Goal: Information Seeking & Learning: Find specific fact

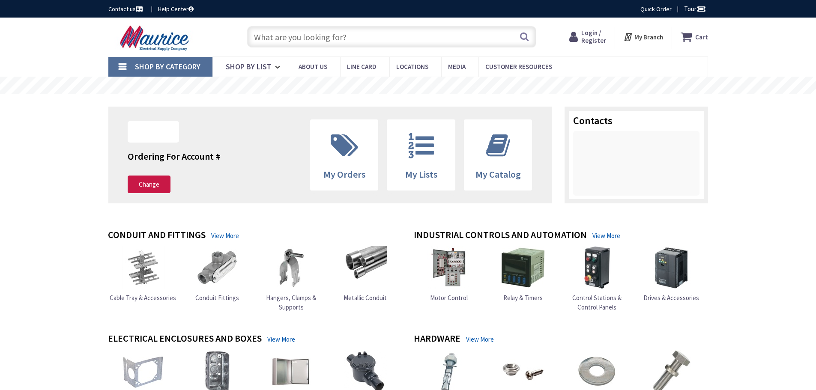
click at [377, 29] on input "text" at bounding box center [391, 36] width 289 height 21
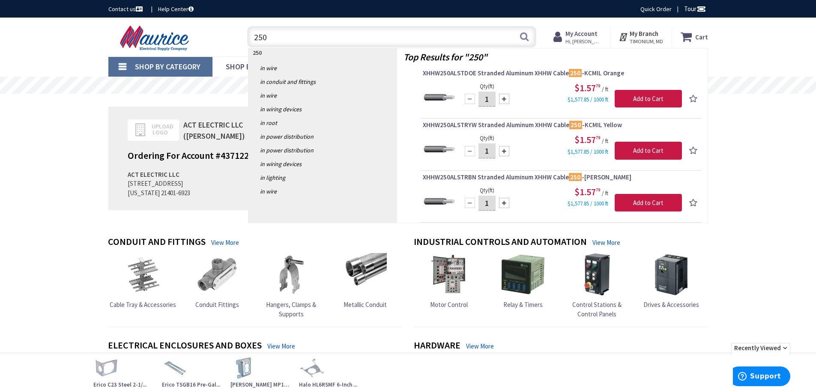
drag, startPoint x: 318, startPoint y: 41, endPoint x: 90, endPoint y: 24, distance: 228.6
click at [90, 24] on div "Skip to Content Toggle Nav 250 250 Search Cart My Cart Close" at bounding box center [408, 37] width 643 height 39
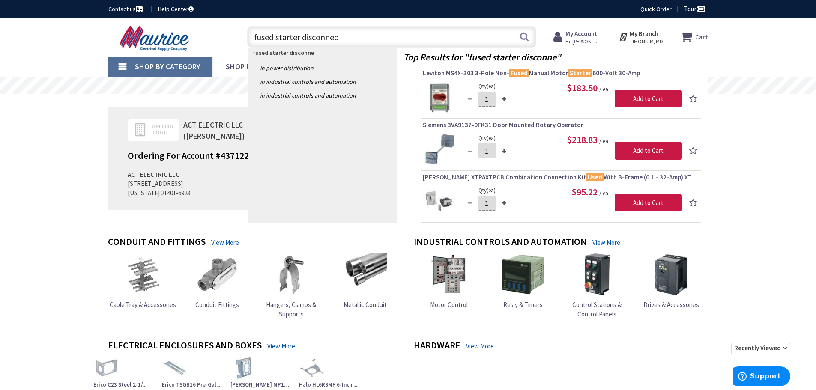
type input "fused starter disconnect"
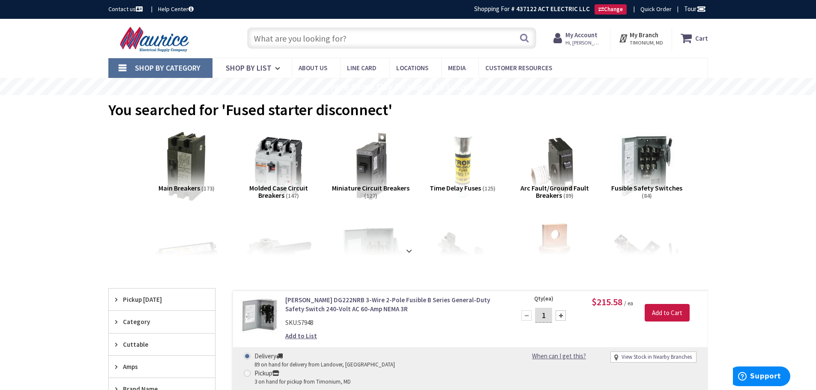
click at [301, 41] on input "text" at bounding box center [391, 37] width 289 height 21
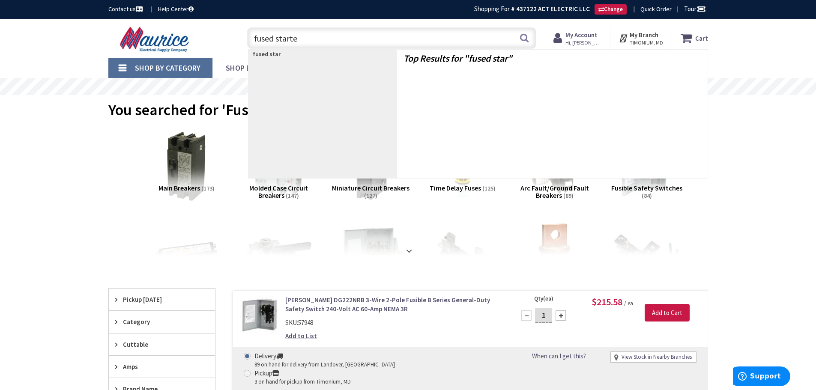
type input "fused starter"
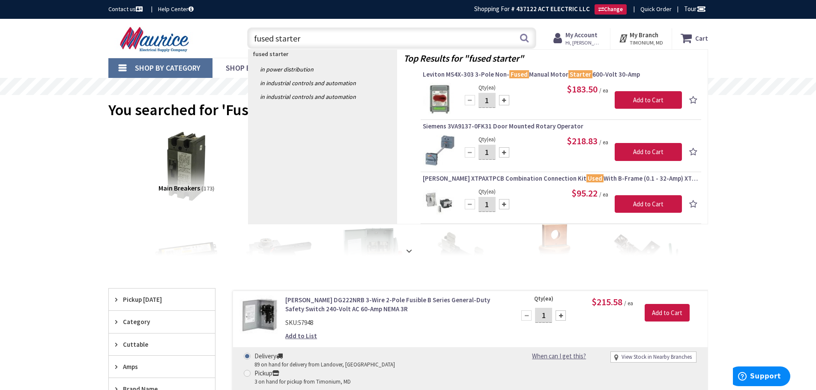
click at [347, 39] on input "fused starter" at bounding box center [391, 37] width 289 height 21
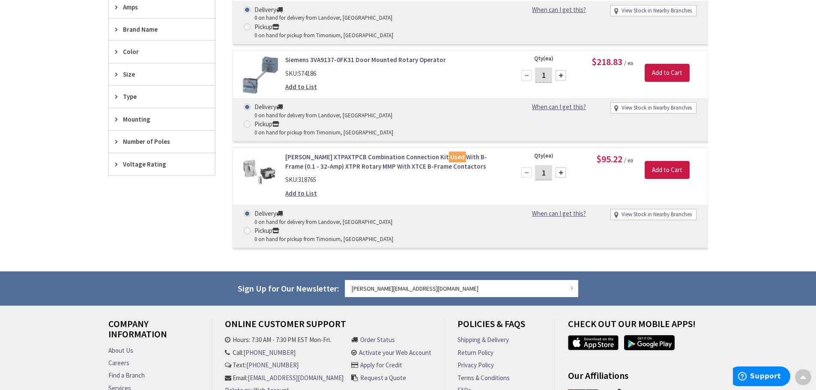
scroll to position [301, 0]
